Goal: Obtain resource: Download file/media

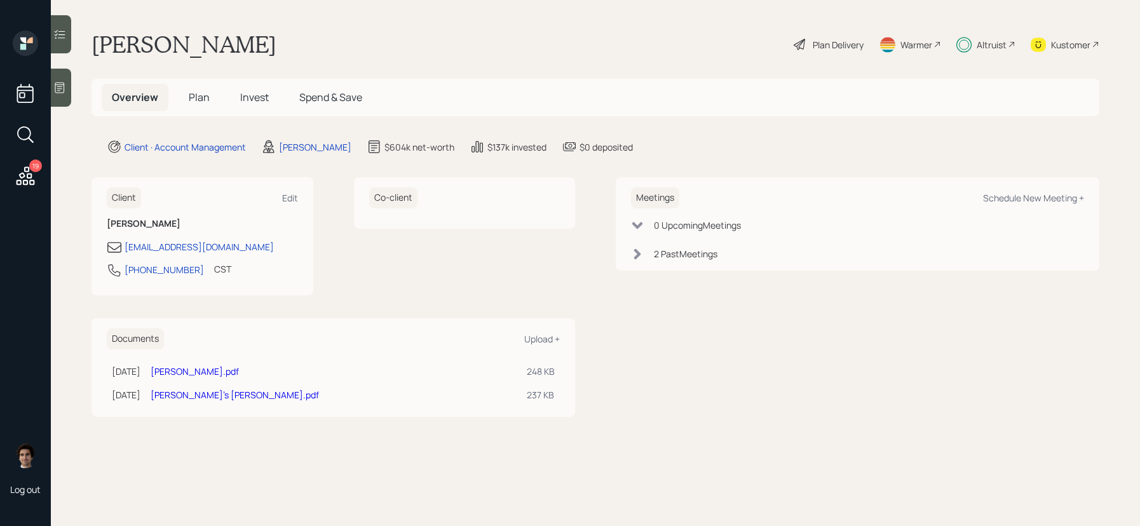
click at [1007, 36] on div "Altruist" at bounding box center [985, 44] width 59 height 28
click at [227, 370] on link "[PERSON_NAME].pdf" at bounding box center [195, 371] width 88 height 12
